Goal: Task Accomplishment & Management: Manage account settings

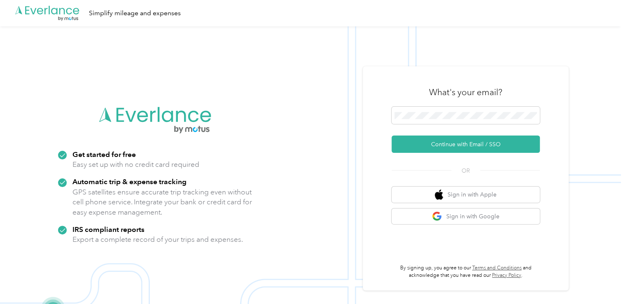
click at [423, 124] on div at bounding box center [465, 117] width 148 height 20
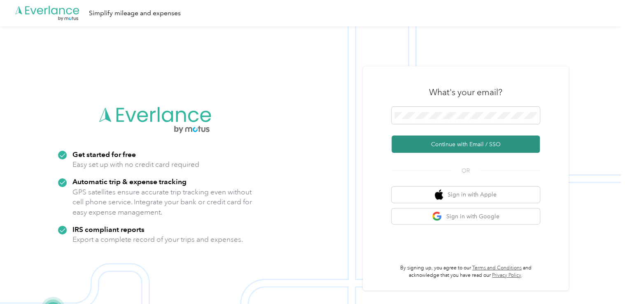
click at [446, 140] on button "Continue with Email / SSO" at bounding box center [465, 143] width 148 height 17
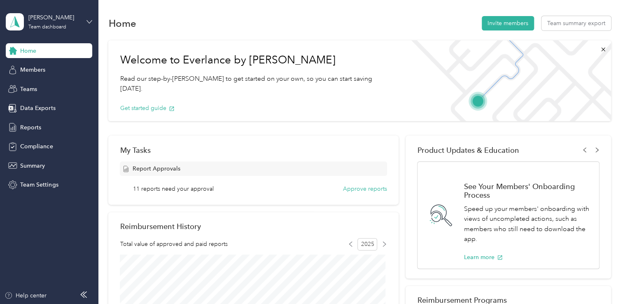
click at [88, 21] on icon at bounding box center [89, 22] width 6 height 6
click at [77, 65] on div "Team dashboard" at bounding box center [93, 67] width 162 height 14
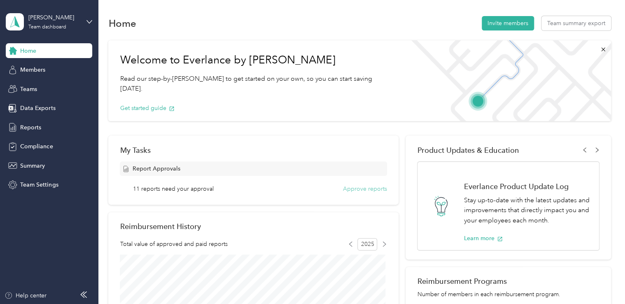
click at [364, 187] on button "Approve reports" at bounding box center [365, 188] width 44 height 9
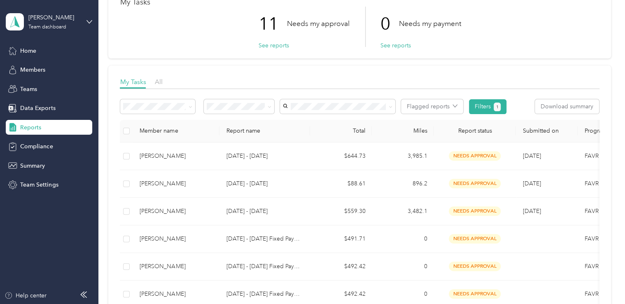
scroll to position [61, 0]
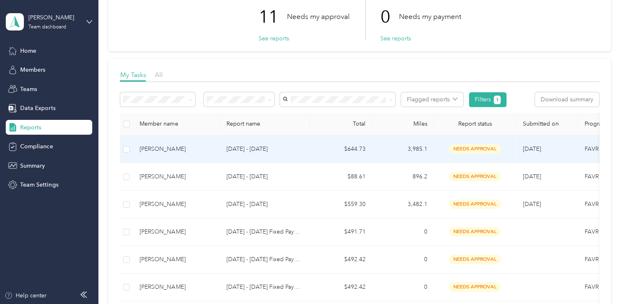
click at [483, 151] on span "needs approval" at bounding box center [475, 148] width 52 height 9
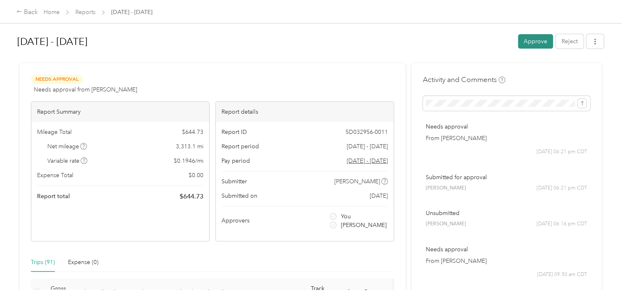
click at [535, 43] on button "Approve" at bounding box center [535, 41] width 35 height 14
click at [25, 11] on div "Back" at bounding box center [26, 12] width 21 height 10
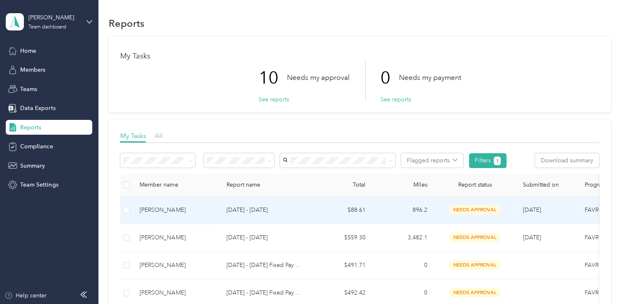
click at [474, 210] on span "needs approval" at bounding box center [475, 209] width 52 height 9
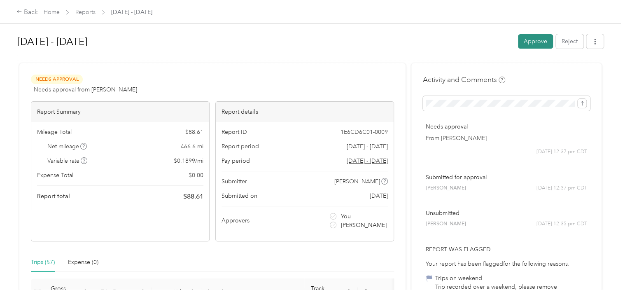
click at [529, 40] on button "Approve" at bounding box center [535, 41] width 35 height 14
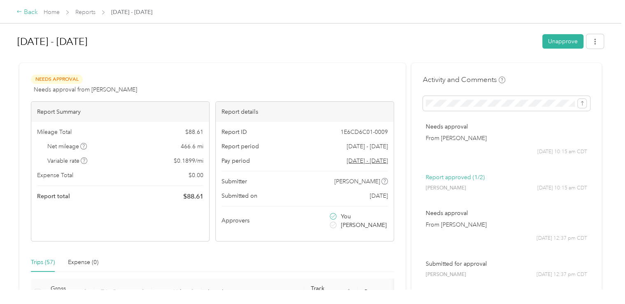
click at [28, 10] on div "Back" at bounding box center [26, 12] width 21 height 10
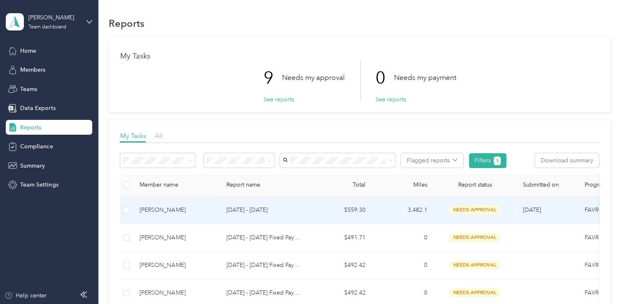
click at [476, 211] on span "needs approval" at bounding box center [475, 209] width 52 height 9
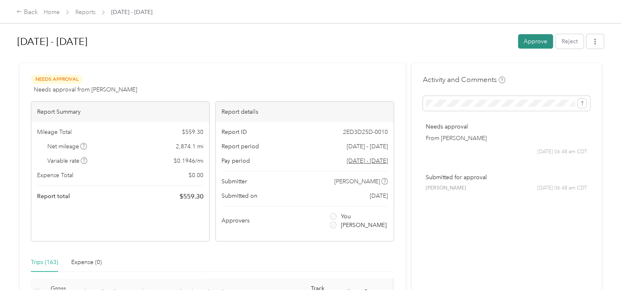
click at [531, 44] on button "Approve" at bounding box center [535, 41] width 35 height 14
click at [28, 11] on div "Back" at bounding box center [26, 12] width 21 height 10
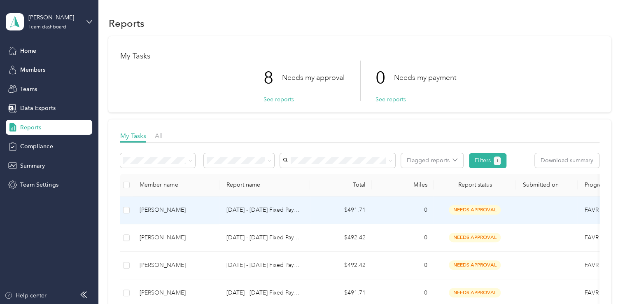
click at [477, 209] on span "needs approval" at bounding box center [475, 209] width 52 height 9
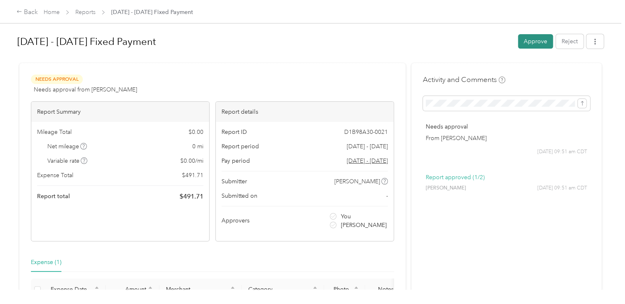
click at [528, 45] on button "Approve" at bounding box center [535, 41] width 35 height 14
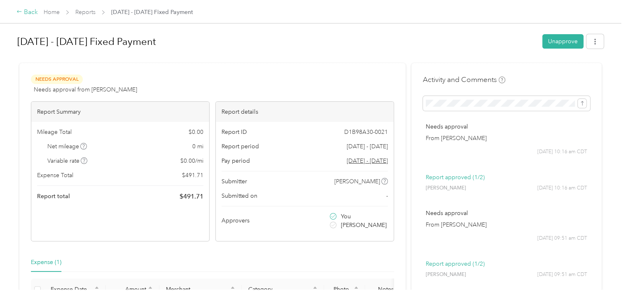
click at [31, 12] on div "Back" at bounding box center [26, 12] width 21 height 10
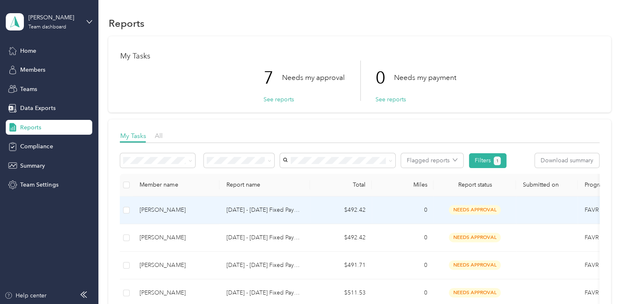
click at [477, 207] on span "needs approval" at bounding box center [475, 209] width 52 height 9
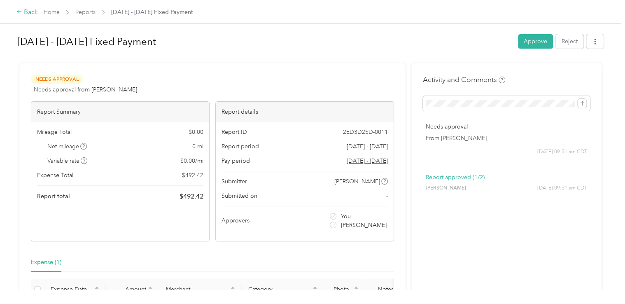
click at [24, 9] on div "Back" at bounding box center [26, 12] width 21 height 10
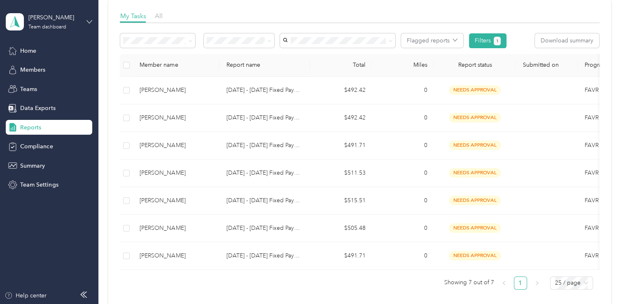
click at [90, 21] on icon at bounding box center [89, 22] width 6 height 6
click at [61, 86] on div "Personal dashboard" at bounding box center [39, 85] width 52 height 9
